Goal: Task Accomplishment & Management: Manage account settings

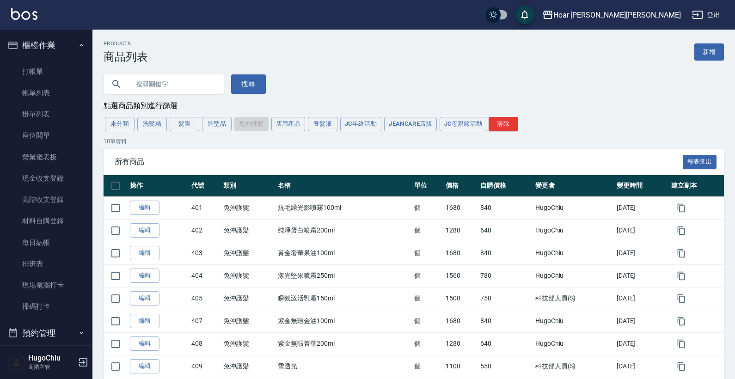
scroll to position [462, 0]
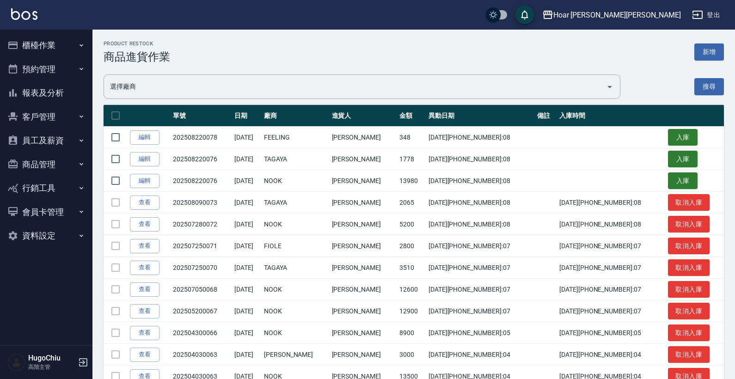
click at [44, 42] on button "櫃檯作業" at bounding box center [46, 45] width 85 height 24
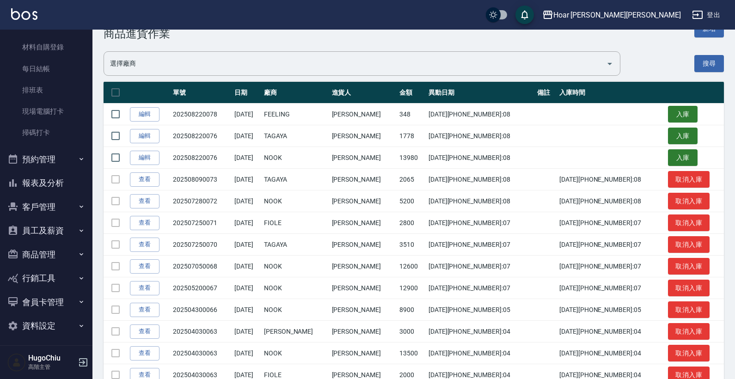
scroll to position [24, 0]
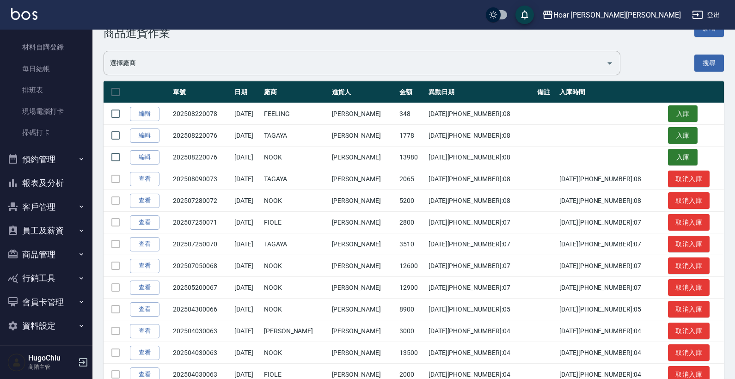
click at [58, 232] on button "員工及薪資" at bounding box center [46, 231] width 85 height 24
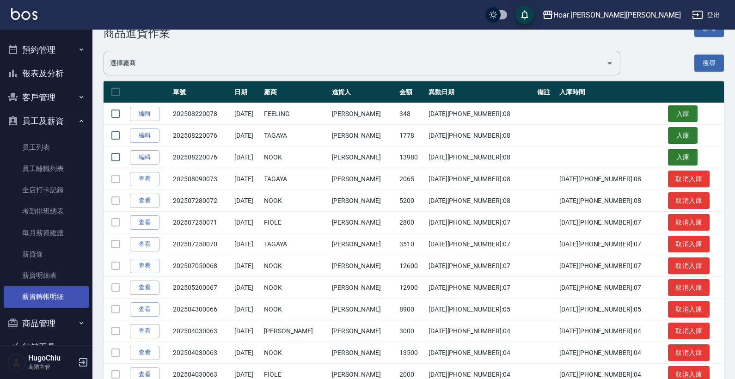
scroll to position [285, 0]
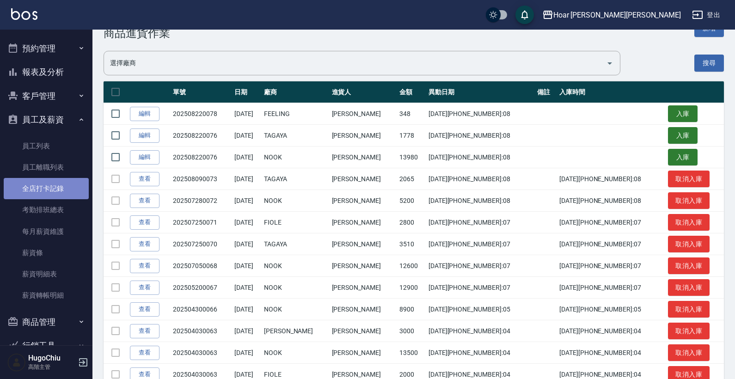
click at [57, 184] on link "全店打卡記錄" at bounding box center [46, 188] width 85 height 21
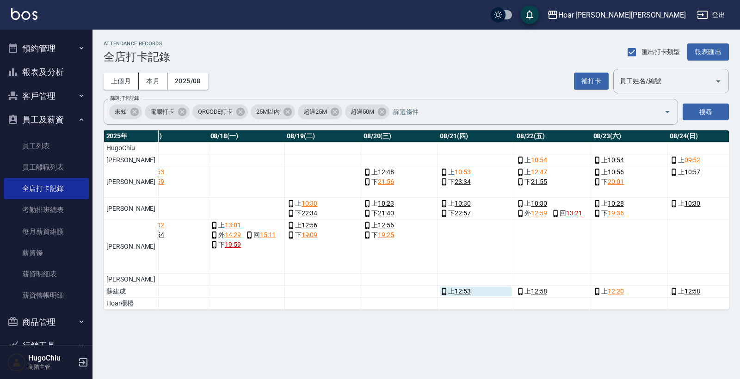
scroll to position [0, 1361]
drag, startPoint x: 387, startPoint y: 111, endPoint x: 383, endPoint y: 115, distance: 5.6
click at [385, 111] on icon at bounding box center [381, 112] width 8 height 8
click at [706, 118] on button "搜尋" at bounding box center [705, 112] width 46 height 17
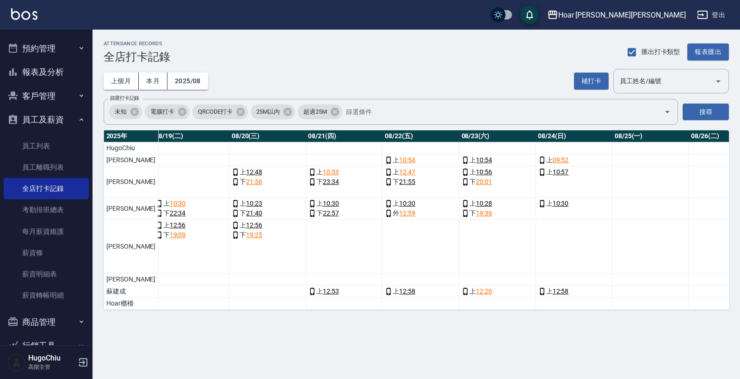
scroll to position [0, 1495]
click at [473, 291] on div "上 12:20" at bounding box center [496, 292] width 72 height 10
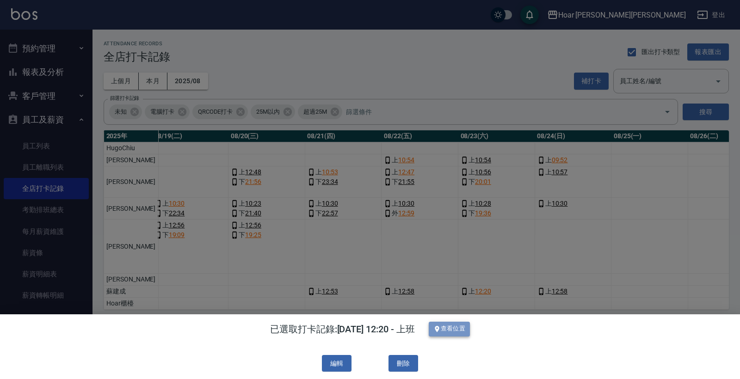
click at [460, 330] on button "查看位置" at bounding box center [449, 329] width 42 height 15
drag, startPoint x: 550, startPoint y: 215, endPoint x: 610, endPoint y: 265, distance: 77.8
click at [550, 215] on div at bounding box center [370, 189] width 740 height 379
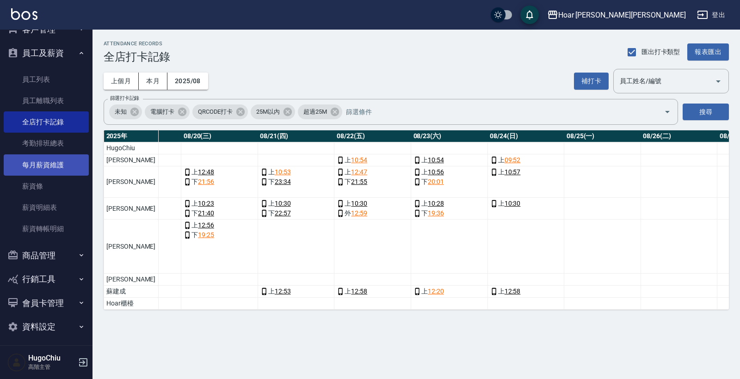
scroll to position [0, 0]
drag, startPoint x: 35, startPoint y: 250, endPoint x: 22, endPoint y: 238, distance: 17.7
click at [35, 250] on button "商品管理" at bounding box center [46, 256] width 85 height 24
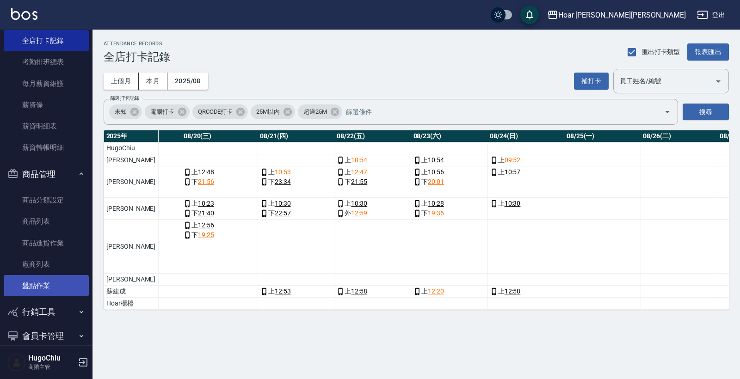
scroll to position [434, 0]
click at [46, 290] on link "盤點作業" at bounding box center [46, 284] width 85 height 21
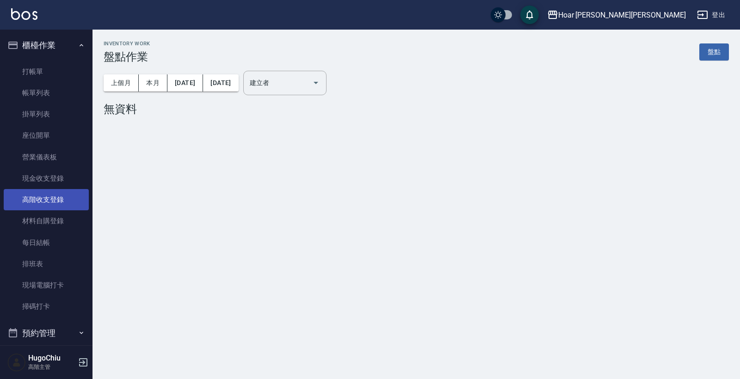
click at [41, 198] on link "高階收支登錄" at bounding box center [46, 199] width 85 height 21
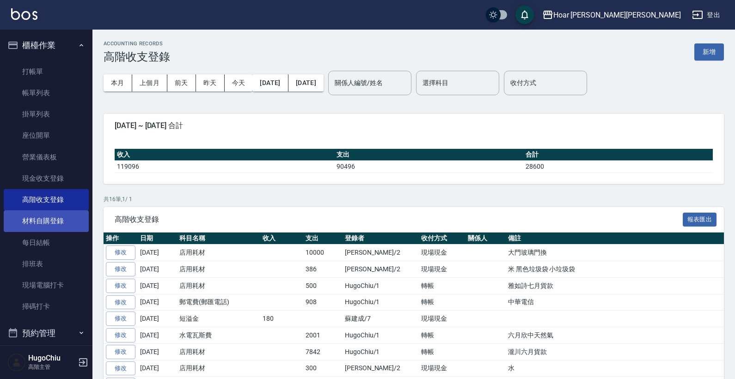
click at [52, 226] on link "材料自購登錄" at bounding box center [46, 220] width 85 height 21
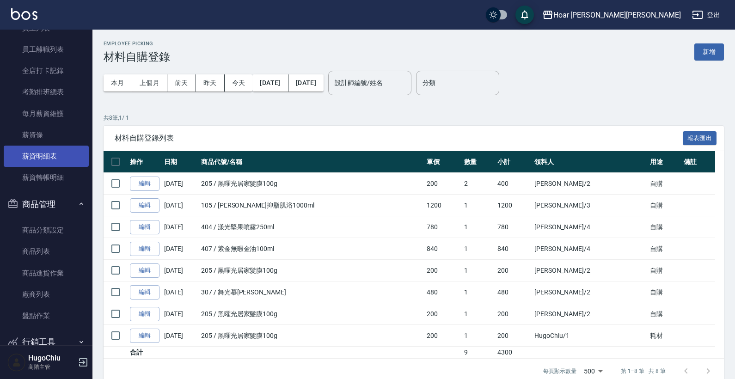
scroll to position [415, 0]
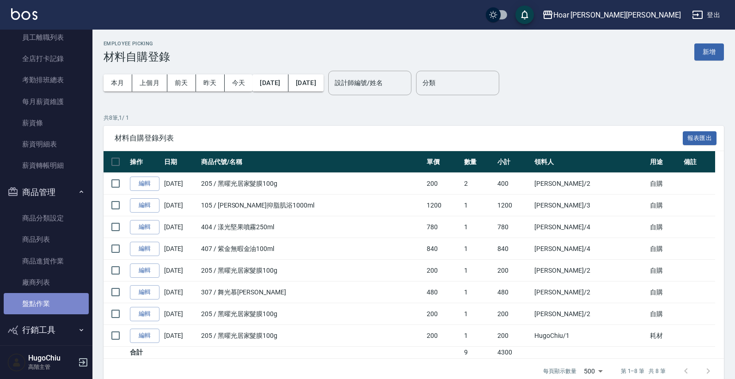
click at [51, 297] on link "盤點作業" at bounding box center [46, 303] width 85 height 21
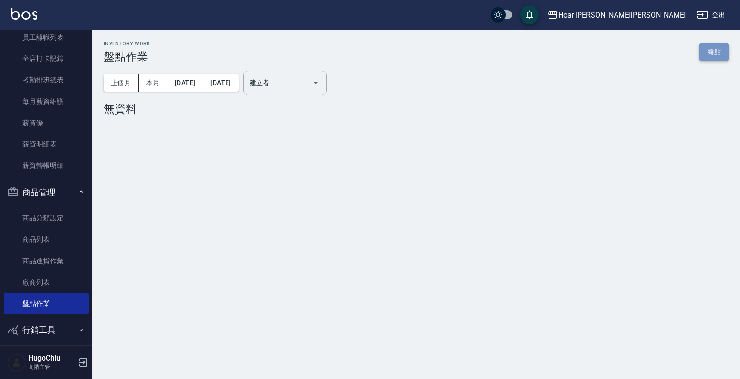
click at [721, 55] on link "盤點" at bounding box center [714, 51] width 30 height 17
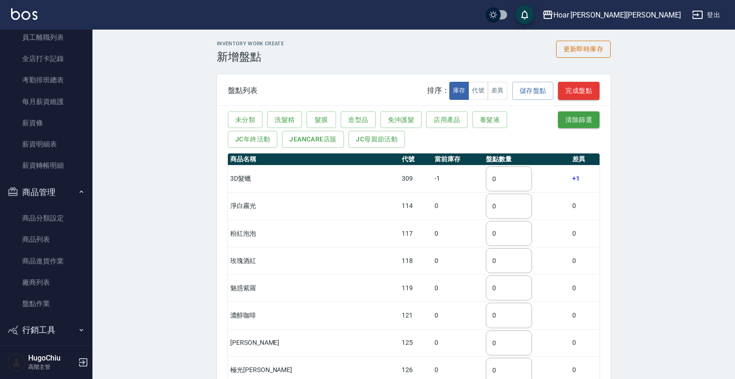
click at [575, 56] on button "更新即時庫存" at bounding box center [583, 49] width 55 height 17
click at [578, 53] on button "更新即時庫存" at bounding box center [583, 49] width 55 height 17
click at [274, 122] on button "洗髮精" at bounding box center [284, 119] width 35 height 17
click at [482, 90] on button "代號" at bounding box center [478, 91] width 20 height 18
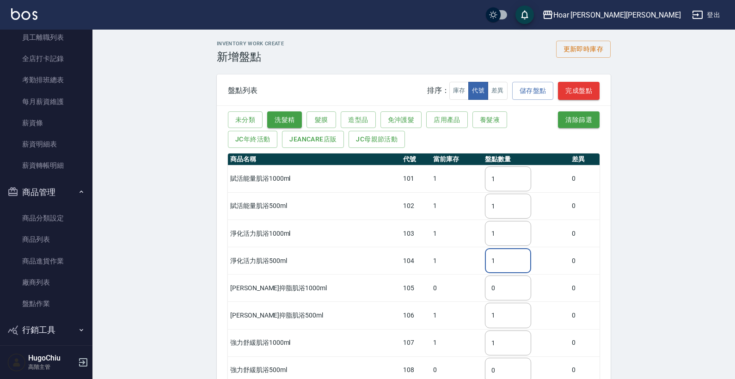
drag, startPoint x: 508, startPoint y: 261, endPoint x: 471, endPoint y: 260, distance: 37.5
click at [471, 260] on tr "淨化活力肌浴500ml 104 1 1 ​ 0" at bounding box center [414, 260] width 372 height 27
type input "0"
click at [464, 265] on td "1" at bounding box center [457, 260] width 52 height 27
click at [414, 116] on button "免沖護髮" at bounding box center [401, 119] width 42 height 17
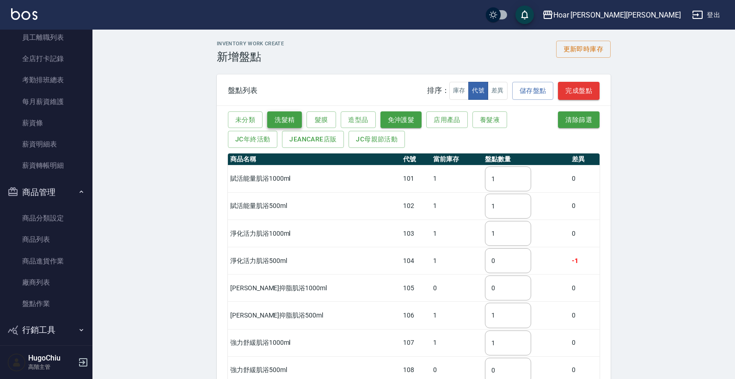
click at [277, 116] on button "洗髮精" at bounding box center [284, 119] width 35 height 17
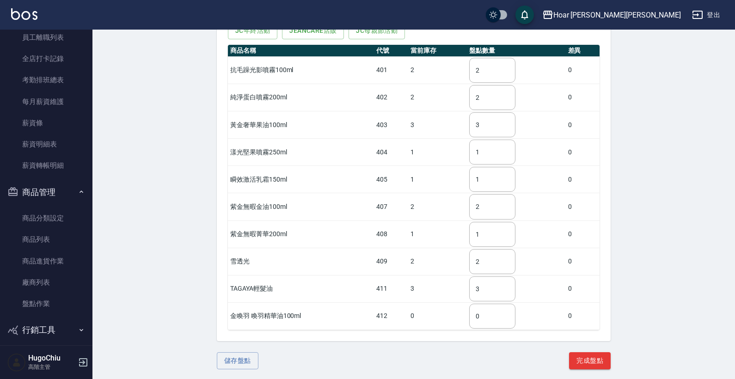
scroll to position [108, 0]
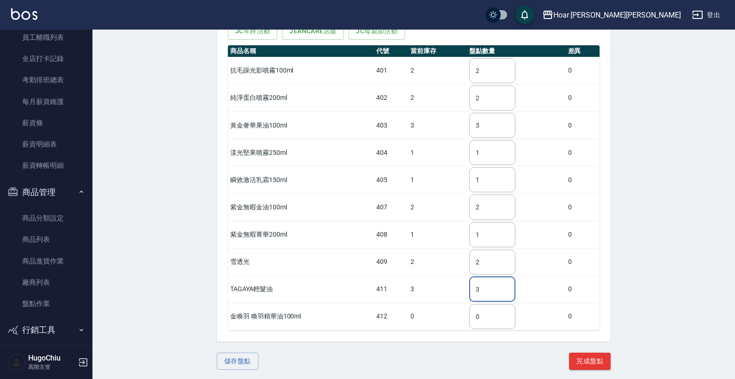
drag, startPoint x: 476, startPoint y: 289, endPoint x: 468, endPoint y: 289, distance: 7.9
click at [468, 289] on td "3 ​" at bounding box center [516, 288] width 98 height 27
type input "2"
click at [453, 295] on td "3" at bounding box center [437, 288] width 59 height 27
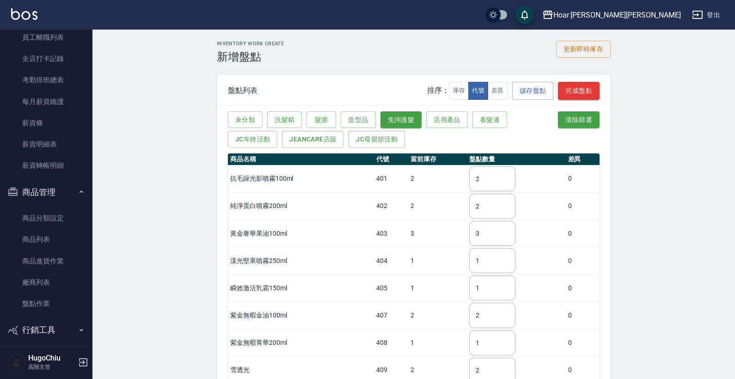
scroll to position [0, 0]
click at [358, 116] on button "造型品" at bounding box center [358, 119] width 35 height 17
click at [416, 118] on button "免沖護髮" at bounding box center [401, 119] width 42 height 17
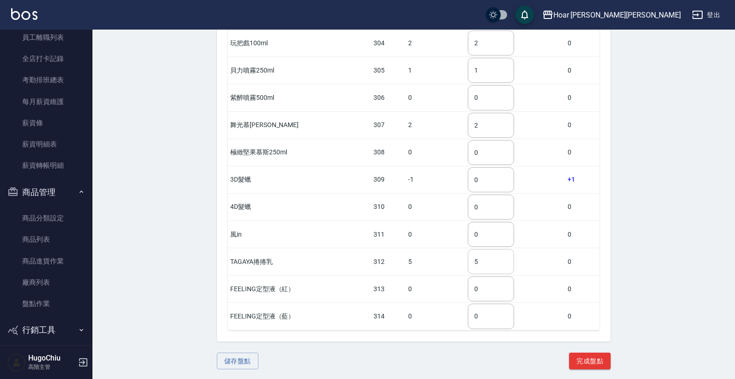
scroll to position [217, 0]
click at [576, 354] on button "完成盤點" at bounding box center [590, 361] width 42 height 17
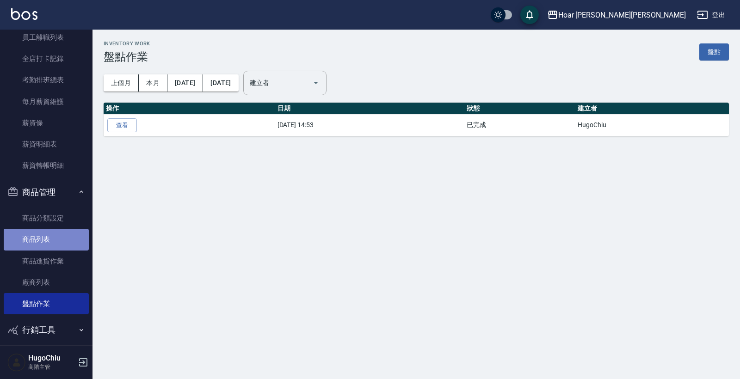
click at [58, 243] on link "商品列表" at bounding box center [46, 239] width 85 height 21
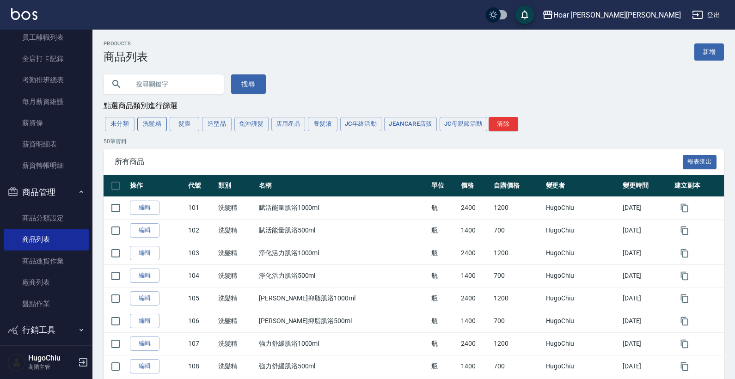
click at [152, 124] on button "洗髮精" at bounding box center [152, 124] width 30 height 14
click at [245, 125] on button "免沖護髮" at bounding box center [251, 124] width 34 height 14
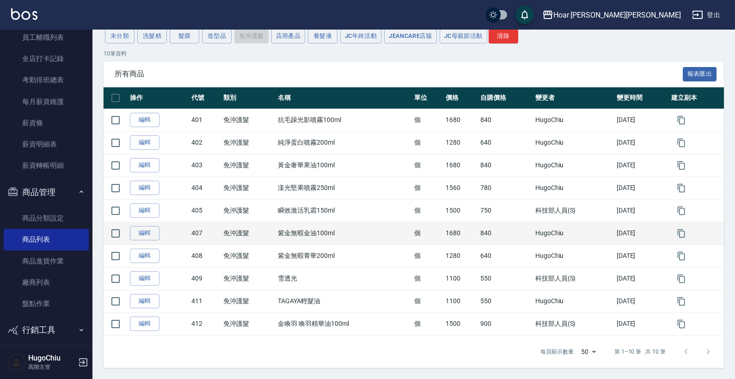
scroll to position [88, 0]
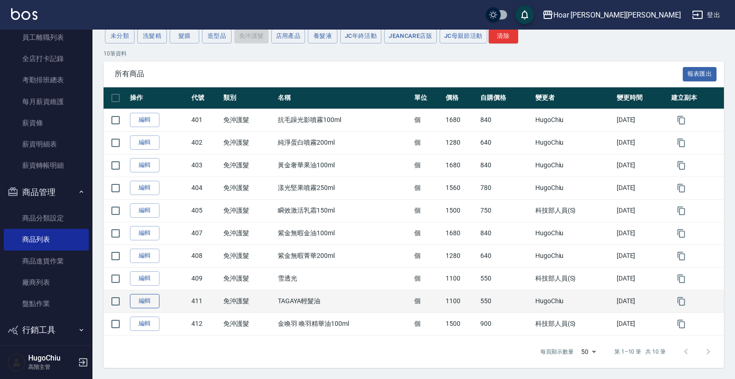
click at [152, 305] on link "編輯" at bounding box center [145, 301] width 30 height 14
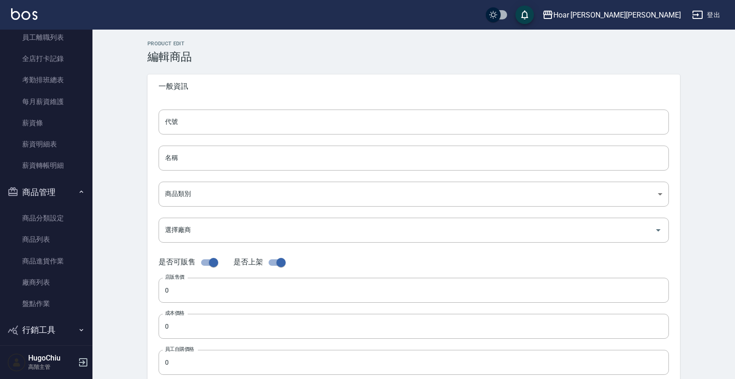
type input "411"
type input "TAGAYA輕髮油"
type input "dcbdbb4f-b5de-4cd5-93b1-90b46af2a093"
type input "7 TAGAYA"
type input "1100"
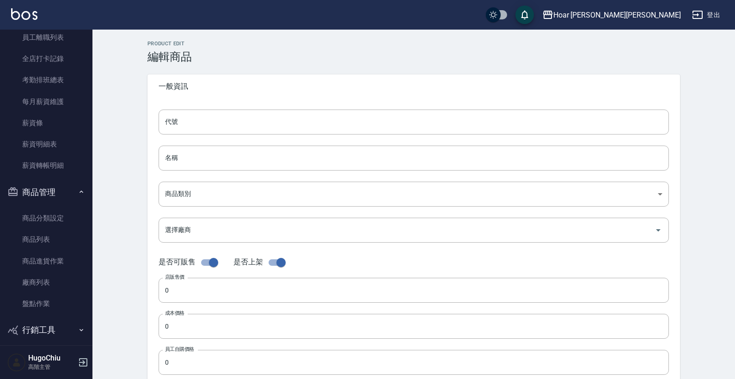
type input "385"
type input "550"
type input "個"
type input "UNSET"
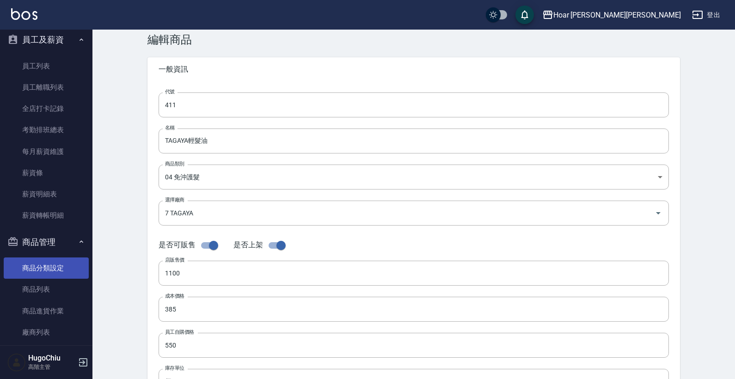
scroll to position [350, 0]
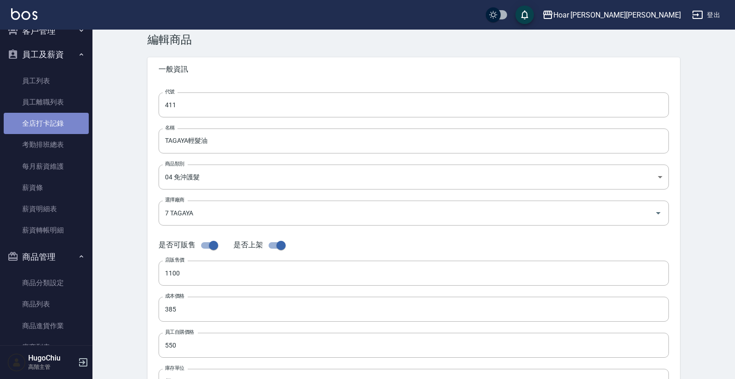
click at [50, 126] on link "全店打卡記錄" at bounding box center [46, 123] width 85 height 21
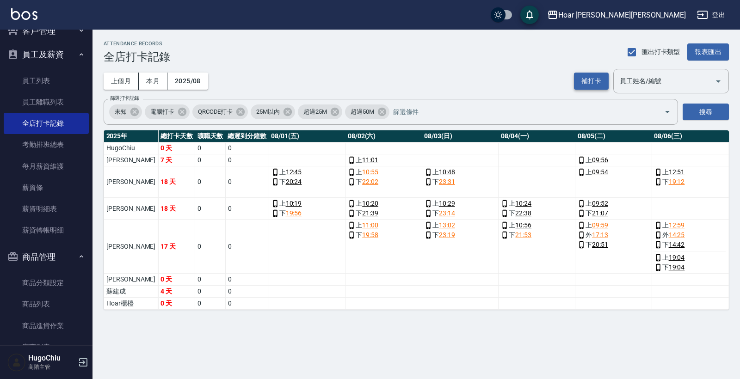
click at [581, 85] on button "補打卡" at bounding box center [591, 81] width 35 height 17
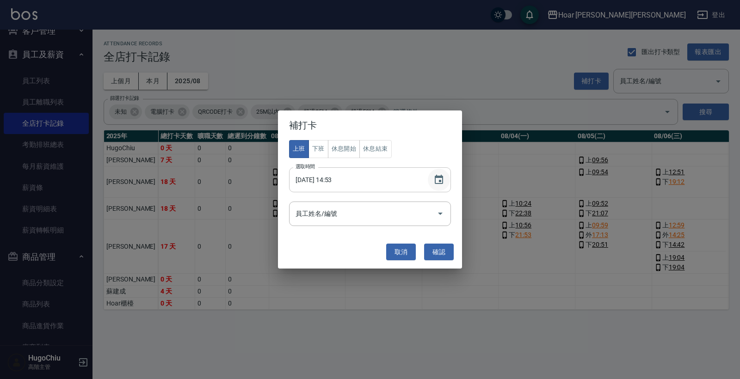
drag, startPoint x: 441, startPoint y: 183, endPoint x: 437, endPoint y: 187, distance: 6.2
click at [441, 183] on icon "Choose date, selected date is 2025-08-24" at bounding box center [438, 179] width 8 height 9
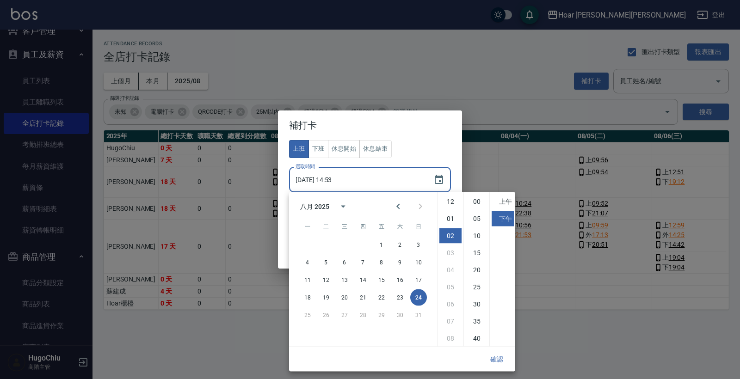
scroll to position [34, 0]
click at [397, 294] on button "23" at bounding box center [400, 297] width 17 height 17
click at [504, 199] on li "上午" at bounding box center [502, 201] width 22 height 15
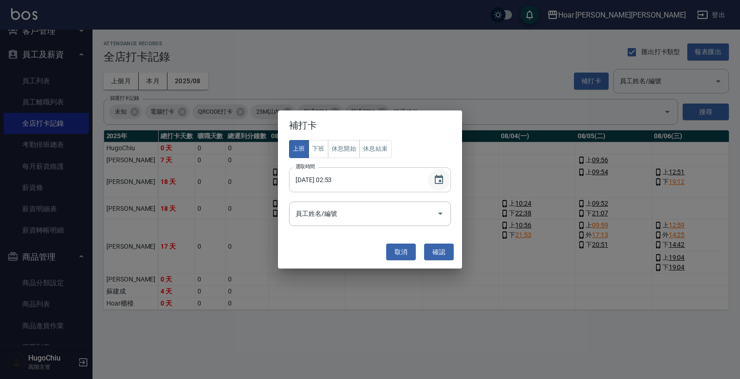
click at [437, 183] on icon "Choose date, selected date is 2025-08-23" at bounding box center [438, 179] width 8 height 9
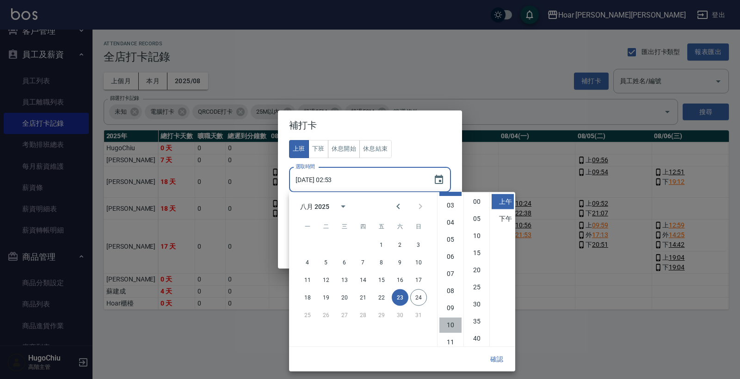
click at [452, 323] on li "10" at bounding box center [450, 325] width 22 height 15
click at [476, 304] on li "30" at bounding box center [476, 304] width 22 height 15
type input "[DATE] 10:30"
click at [501, 361] on button "確認" at bounding box center [497, 359] width 30 height 17
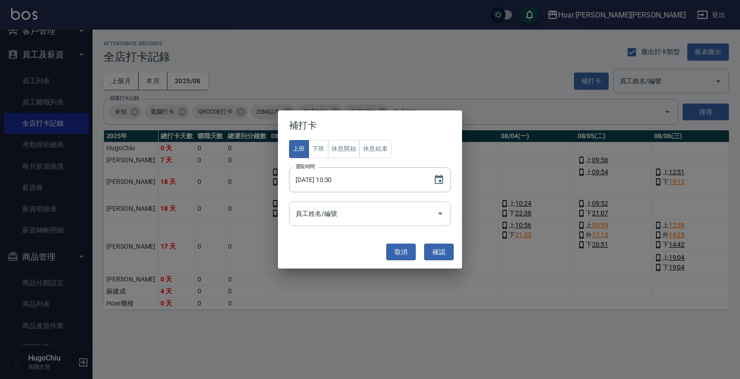
click at [358, 213] on input "員工姓名/編號" at bounding box center [363, 214] width 140 height 16
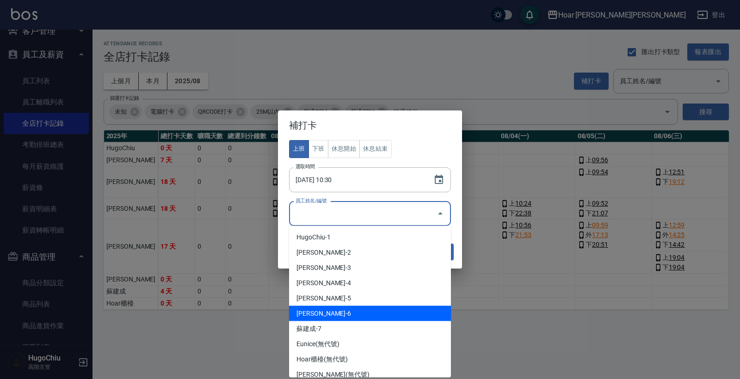
click at [338, 313] on li "[PERSON_NAME]-6" at bounding box center [370, 313] width 162 height 15
type input "[PERSON_NAME]"
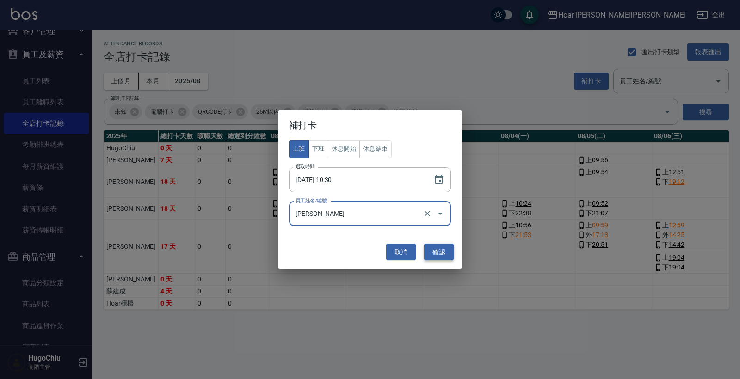
click at [438, 257] on button "確認" at bounding box center [439, 252] width 30 height 17
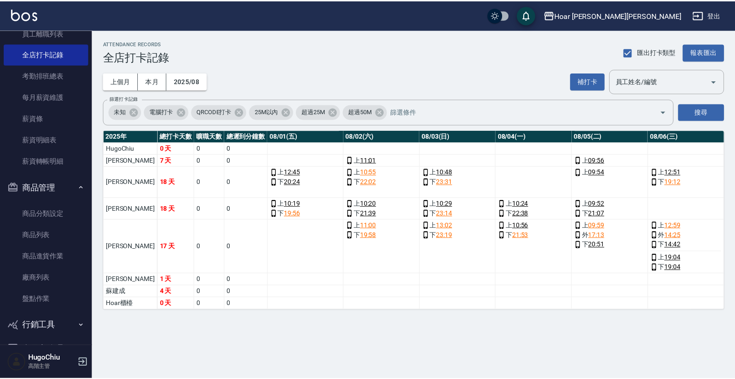
scroll to position [418, 0]
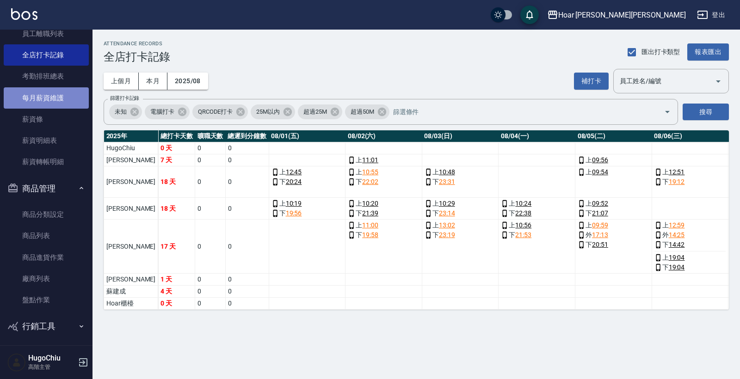
click at [56, 97] on link "每月薪資維護" at bounding box center [46, 97] width 85 height 21
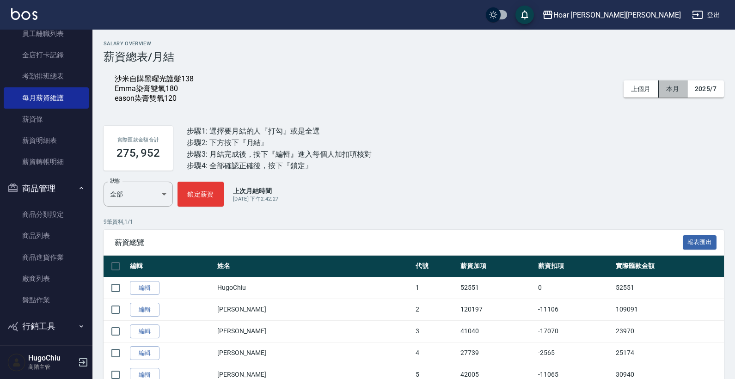
drag, startPoint x: 672, startPoint y: 89, endPoint x: 636, endPoint y: 103, distance: 38.2
click at [672, 89] on button "本月" at bounding box center [673, 88] width 29 height 17
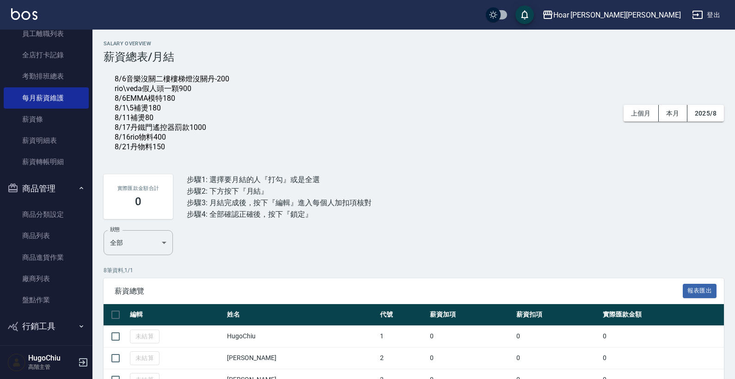
click at [173, 152] on div "8/6音樂沒關二樓樓梯燈沒關丹-200 rio\veda假人頭一顆900 8/6EMMA模特180 8/1\5補燙180 8/11補燙80 8/17丹鐵門遙控…" at bounding box center [172, 113] width 115 height 78
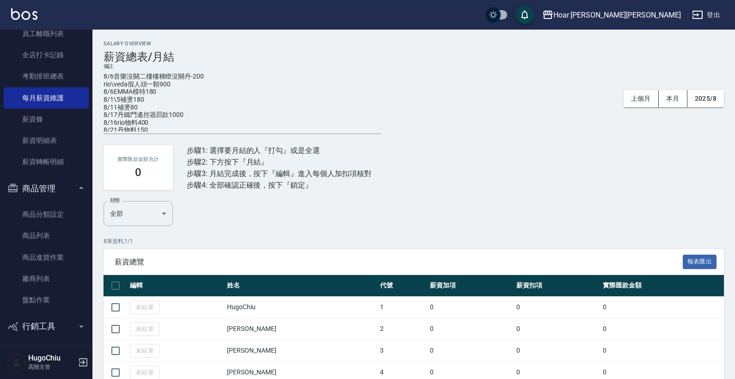
click at [164, 129] on textarea "8/6音樂沒關二樓樓梯燈沒關丹-200 rio\veda假人頭一顆900 8/6EMMA模特180 8/1\5補燙180 8/11補燙80 8/17丹鐵門遙控…" at bounding box center [242, 102] width 277 height 59
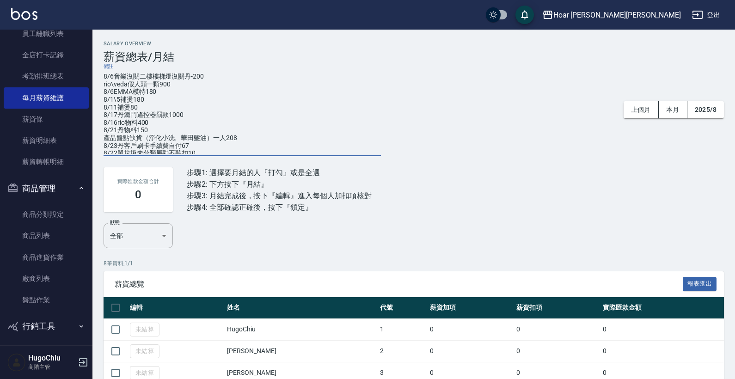
type textarea "8/6音樂沒關二樓樓梯燈沒關丹-200 rio\veda假人頭一顆900 8/6EMMA模特180 8/1\5補燙180 8/11補燙80 8/17丹鐵門遙控…"
click at [559, 123] on div "8/6音樂沒關二樓樓梯燈沒關丹-200 rio\veda假人頭一顆900 8/6EMMA模特180 8/1\5補燙180 8/11補燙80 8/17丹鐵門遙控…" at bounding box center [414, 109] width 620 height 93
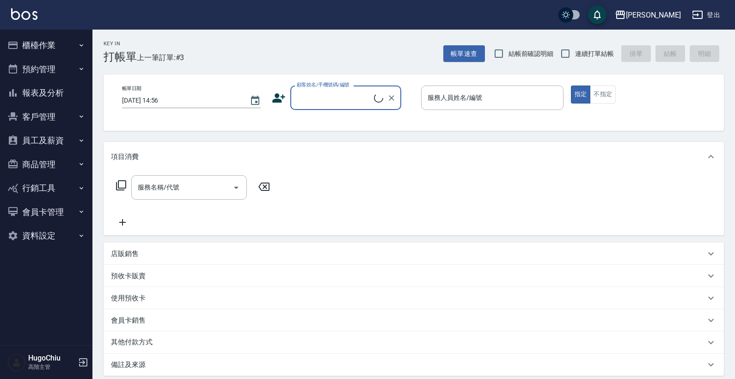
click at [57, 44] on button "櫃檯作業" at bounding box center [46, 45] width 85 height 24
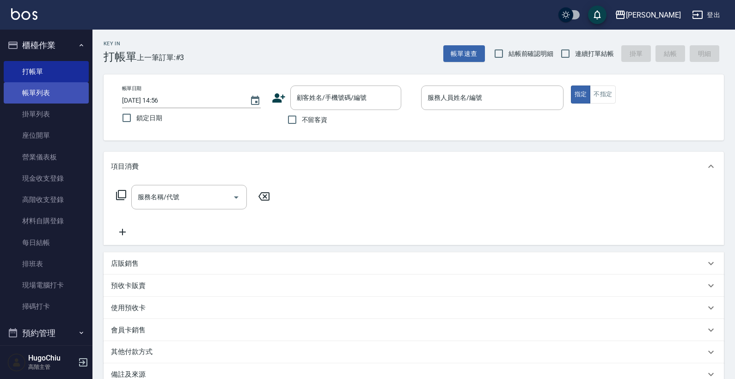
click at [53, 95] on link "帳單列表" at bounding box center [46, 92] width 85 height 21
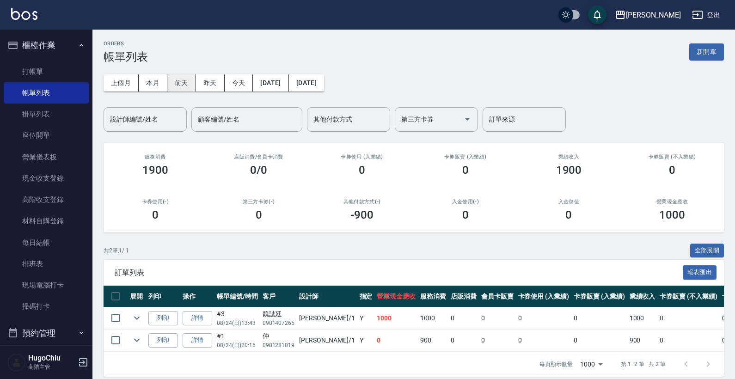
drag, startPoint x: 156, startPoint y: 86, endPoint x: 182, endPoint y: 86, distance: 25.9
click at [159, 86] on button "本月" at bounding box center [153, 82] width 29 height 17
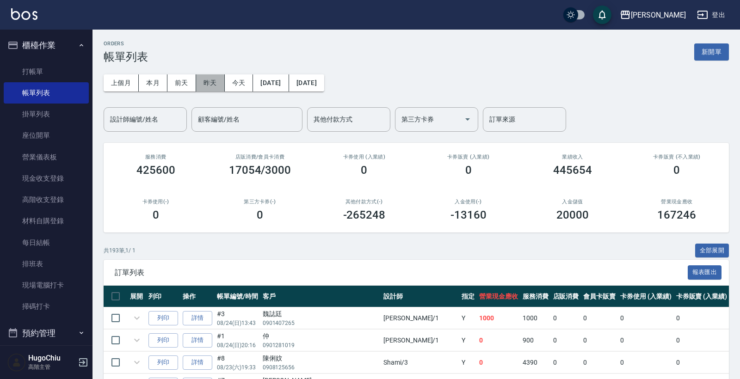
click at [218, 86] on button "昨天" at bounding box center [210, 82] width 29 height 17
